Goal: Information Seeking & Learning: Learn about a topic

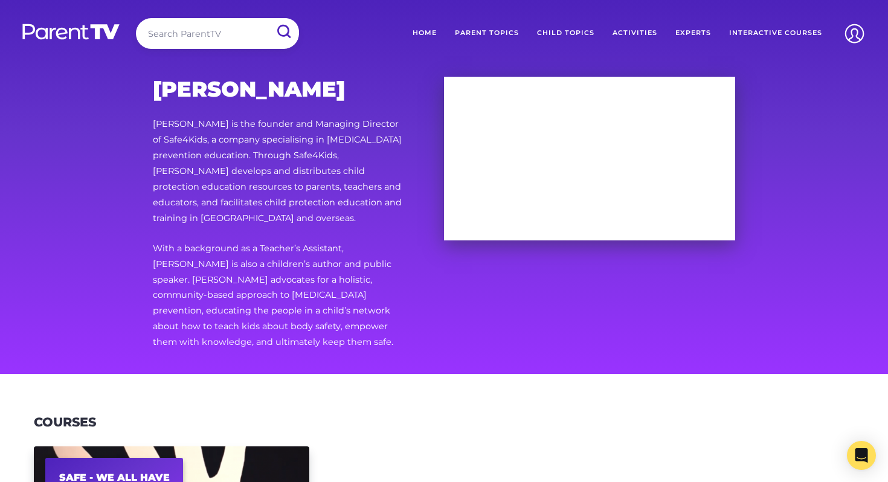
click at [229, 28] on input "search" at bounding box center [217, 33] width 163 height 31
type input "teachers"
click at [267, 18] on input "submit" at bounding box center [282, 31] width 31 height 27
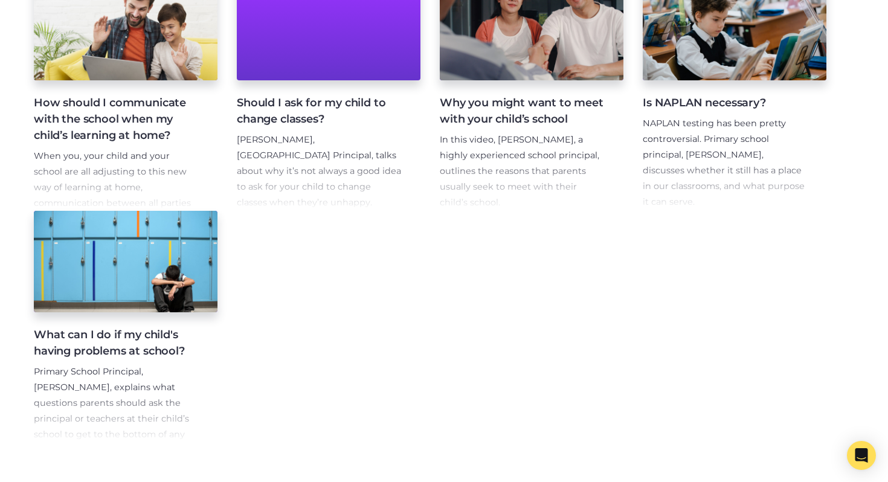
scroll to position [523, 0]
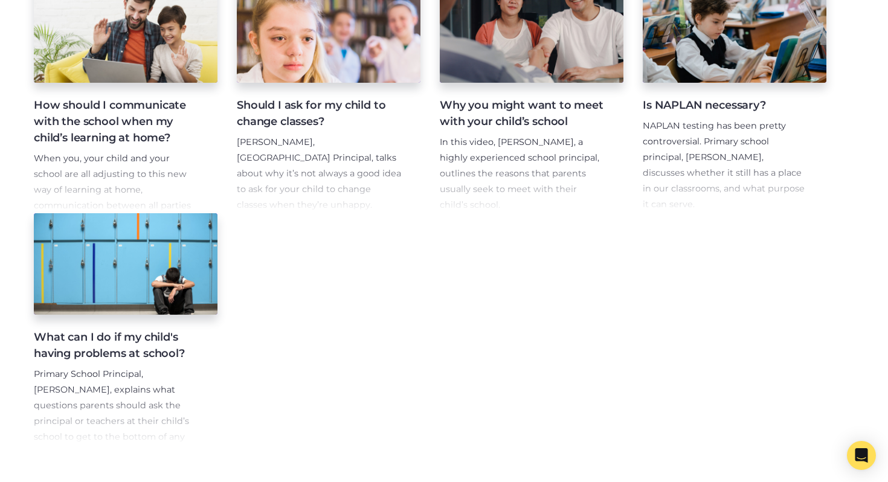
click at [144, 358] on h4 "What can I do if my child's having problems at school?" at bounding box center [116, 345] width 164 height 33
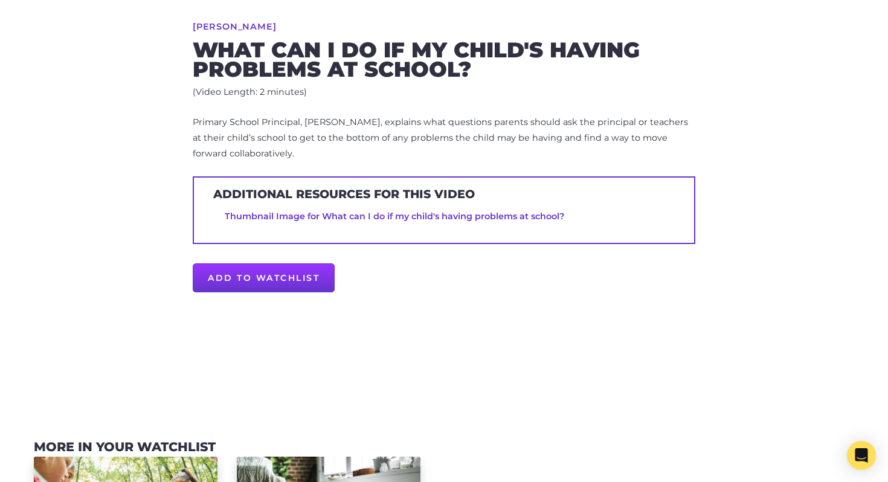
scroll to position [571, 0]
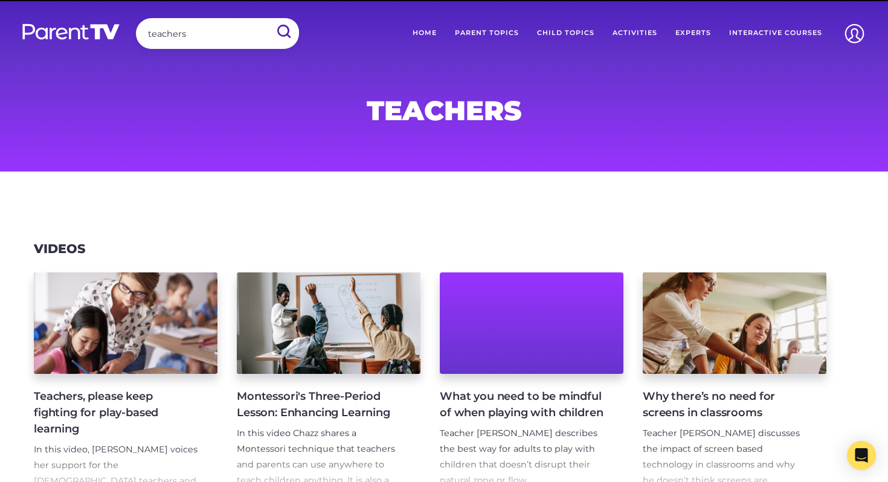
scroll to position [994, 0]
